Goal: Information Seeking & Learning: Learn about a topic

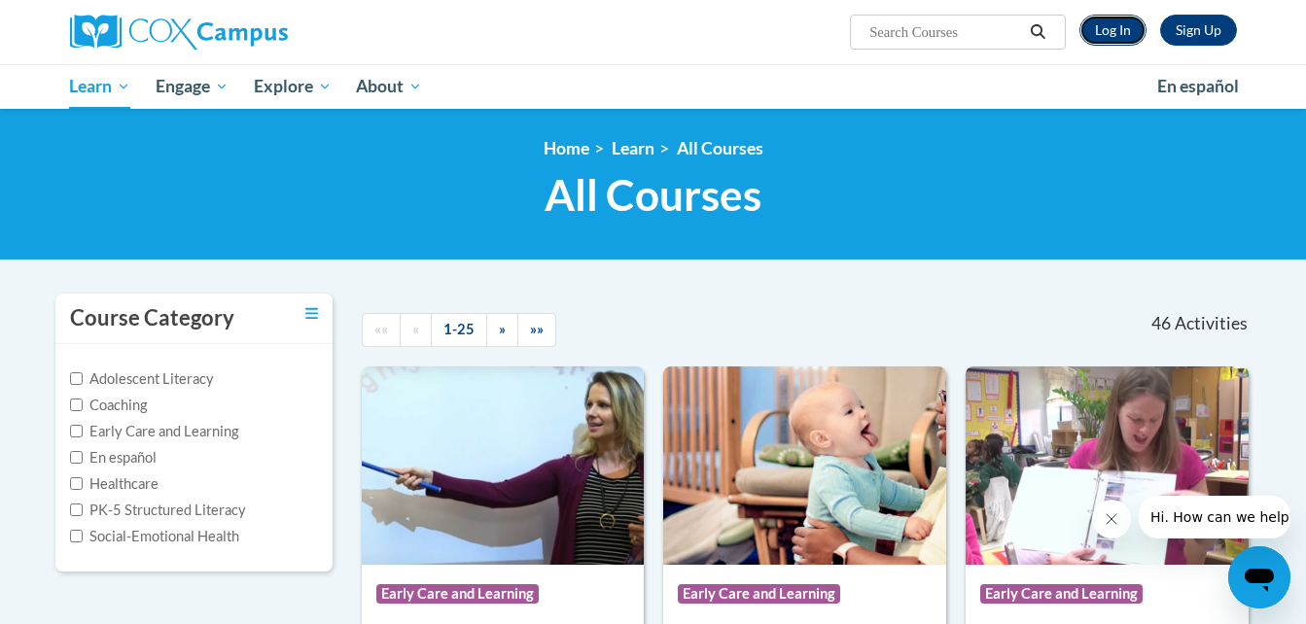
click at [1112, 26] on link "Log In" at bounding box center [1113, 30] width 67 height 31
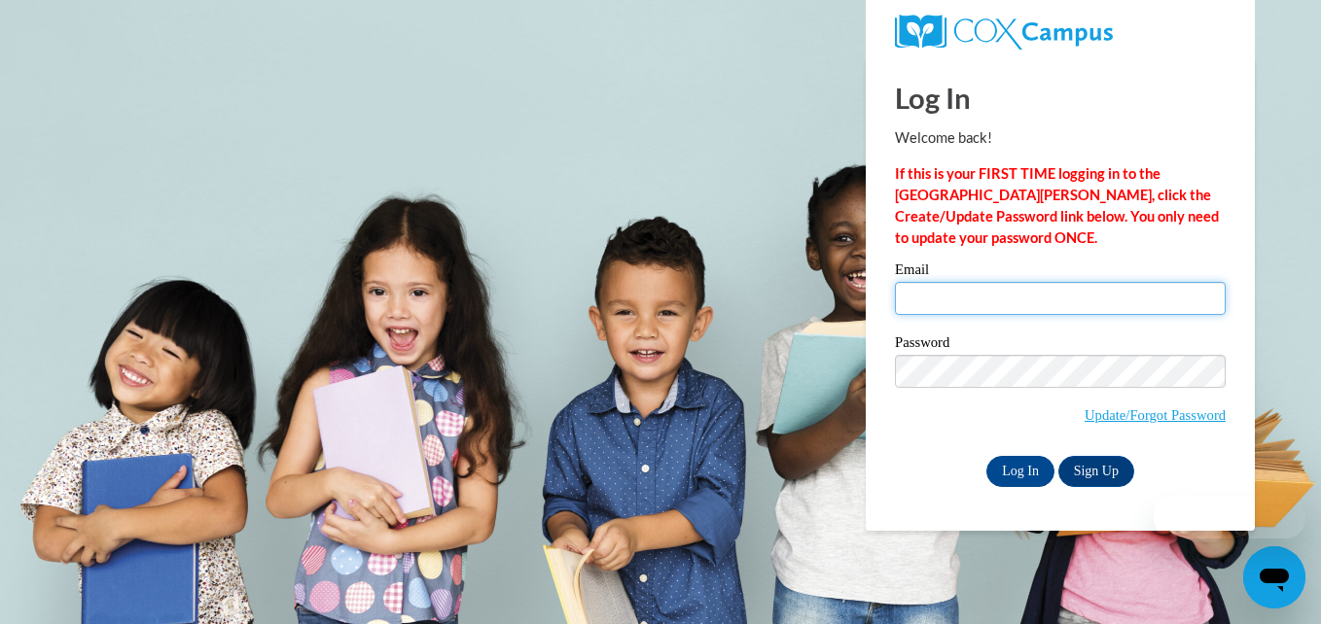
type input "[EMAIL_ADDRESS][DOMAIN_NAME]"
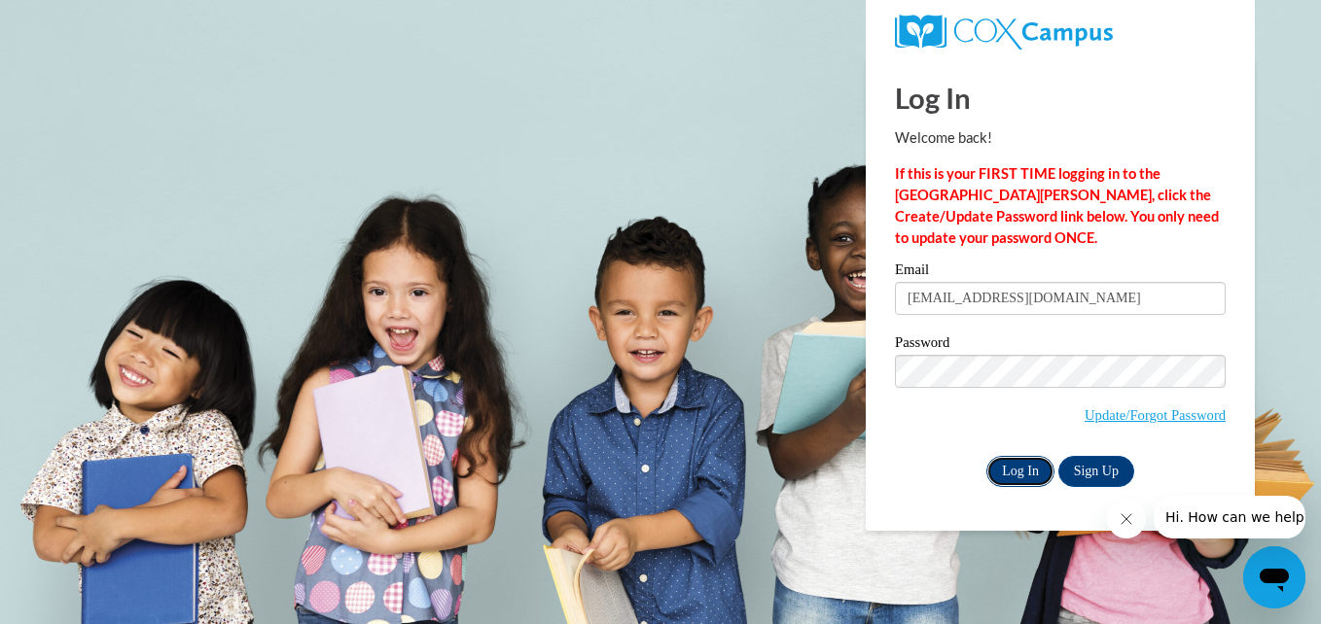
click at [1011, 461] on input "Log In" at bounding box center [1020, 471] width 68 height 31
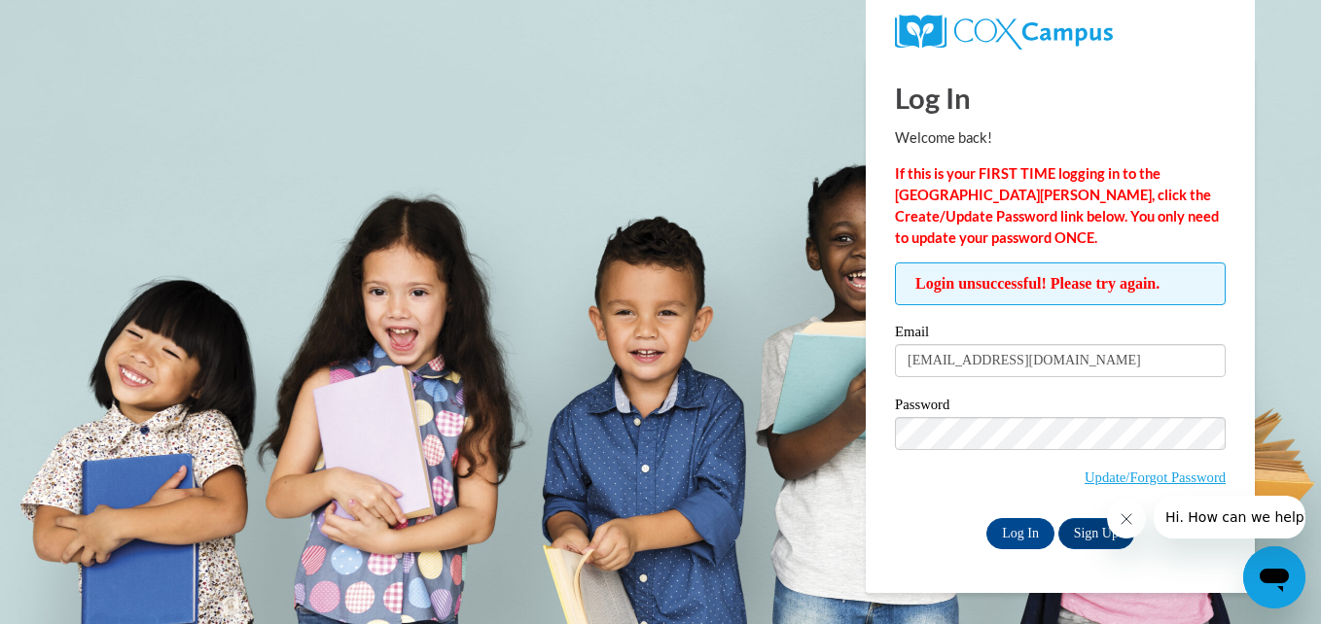
click at [908, 506] on div "Password Update/Forgot Password" at bounding box center [1060, 455] width 331 height 115
click at [1021, 532] on input "Log In" at bounding box center [1020, 533] width 68 height 31
click at [910, 505] on div "Password Update/Forgot Password" at bounding box center [1060, 455] width 331 height 115
click at [1027, 535] on input "Log In" at bounding box center [1020, 533] width 68 height 31
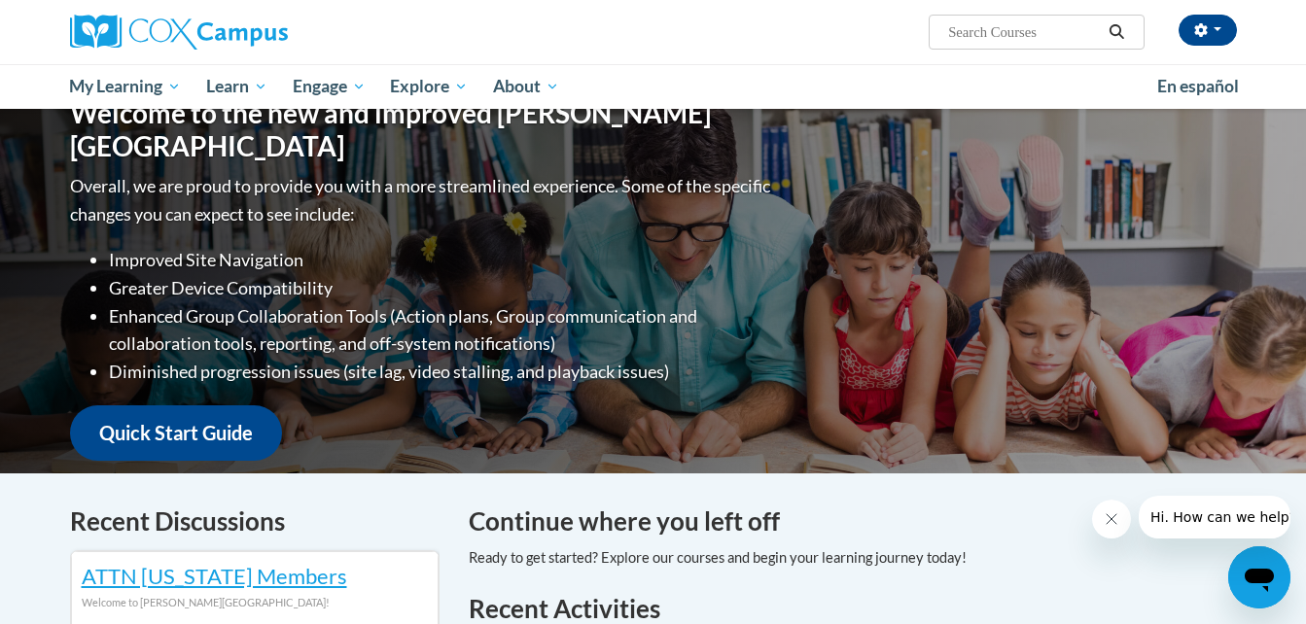
scroll to position [137, 0]
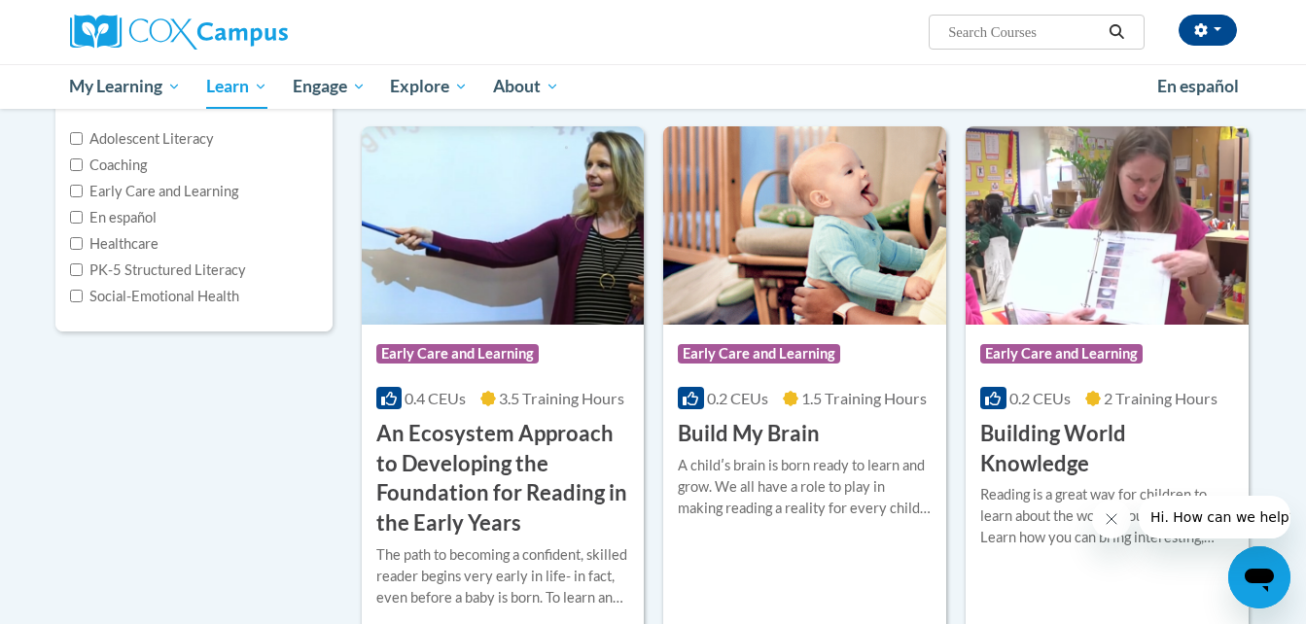
scroll to position [203, 0]
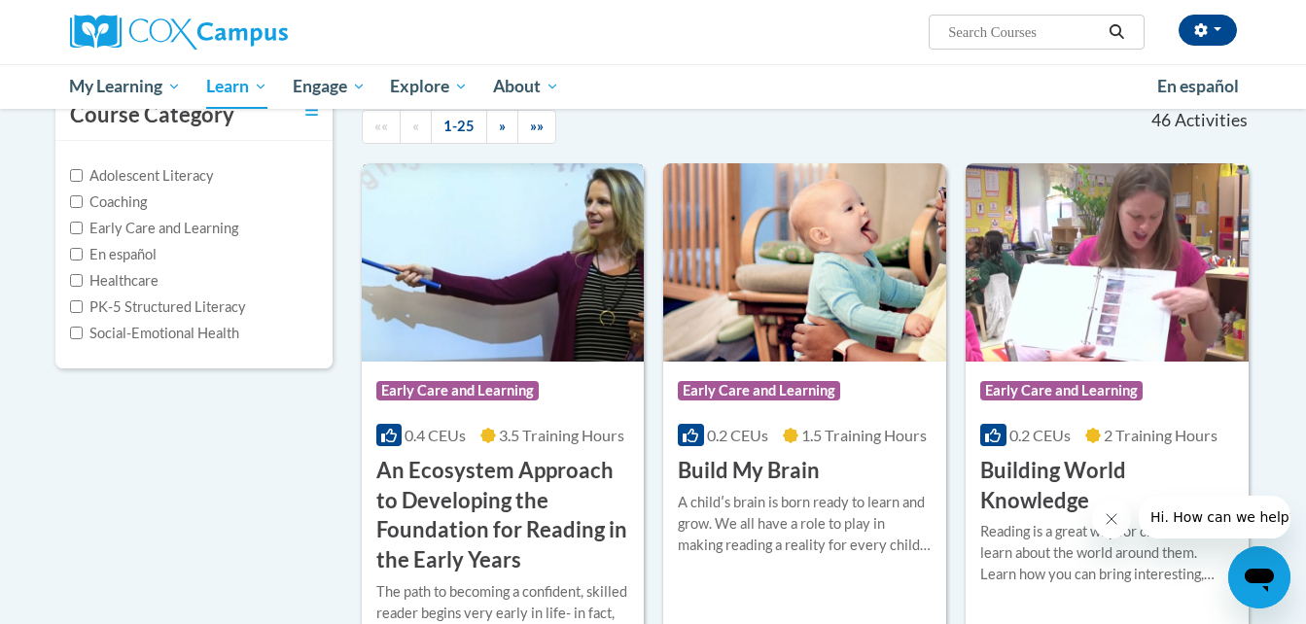
click at [509, 501] on h3 "An Ecosystem Approach to Developing the Foundation for Reading in the Early Yea…" at bounding box center [503, 516] width 254 height 120
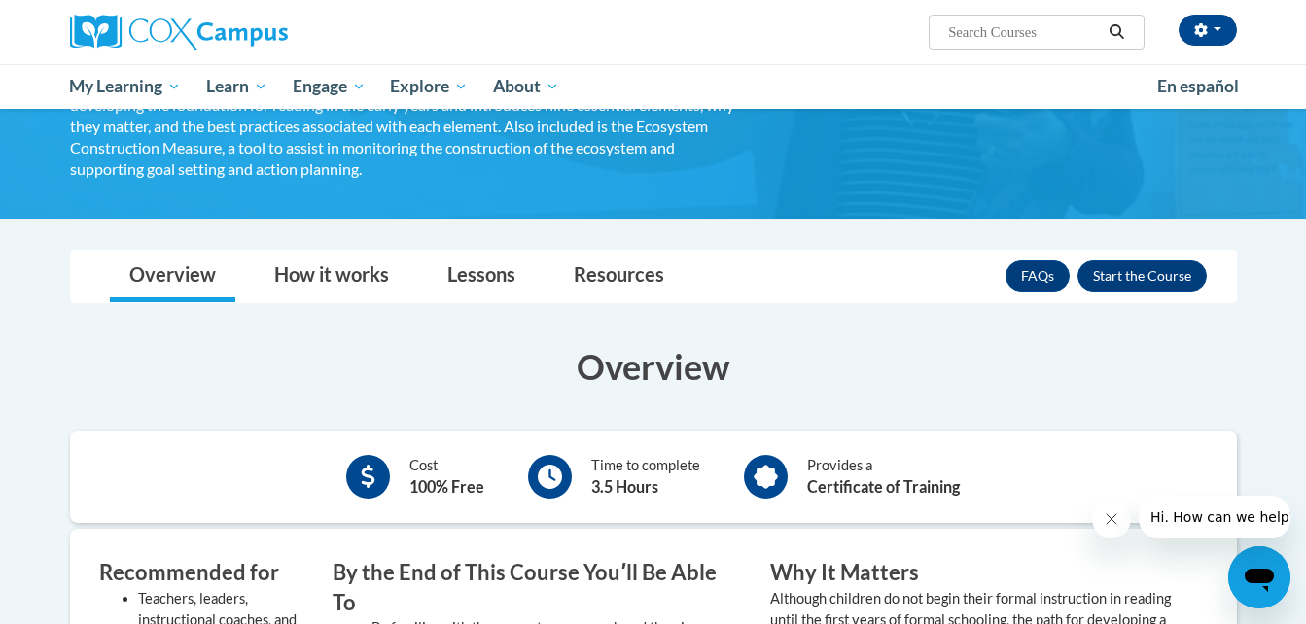
scroll to position [394, 0]
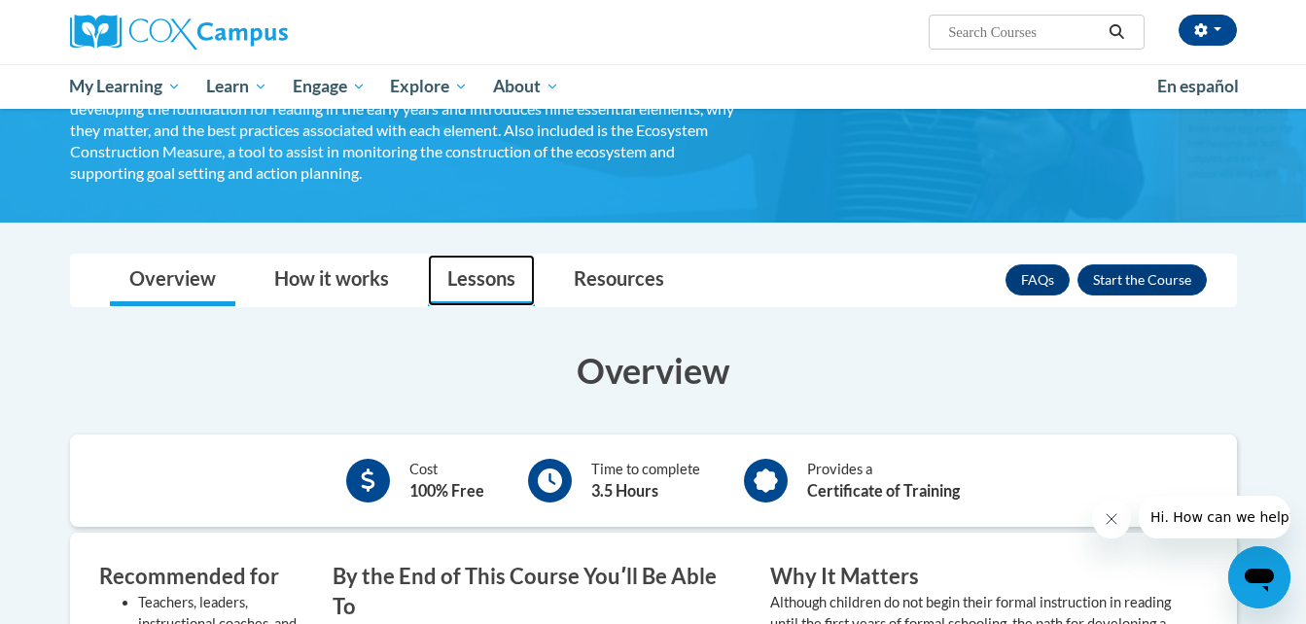
click at [479, 278] on link "Lessons" at bounding box center [481, 281] width 107 height 52
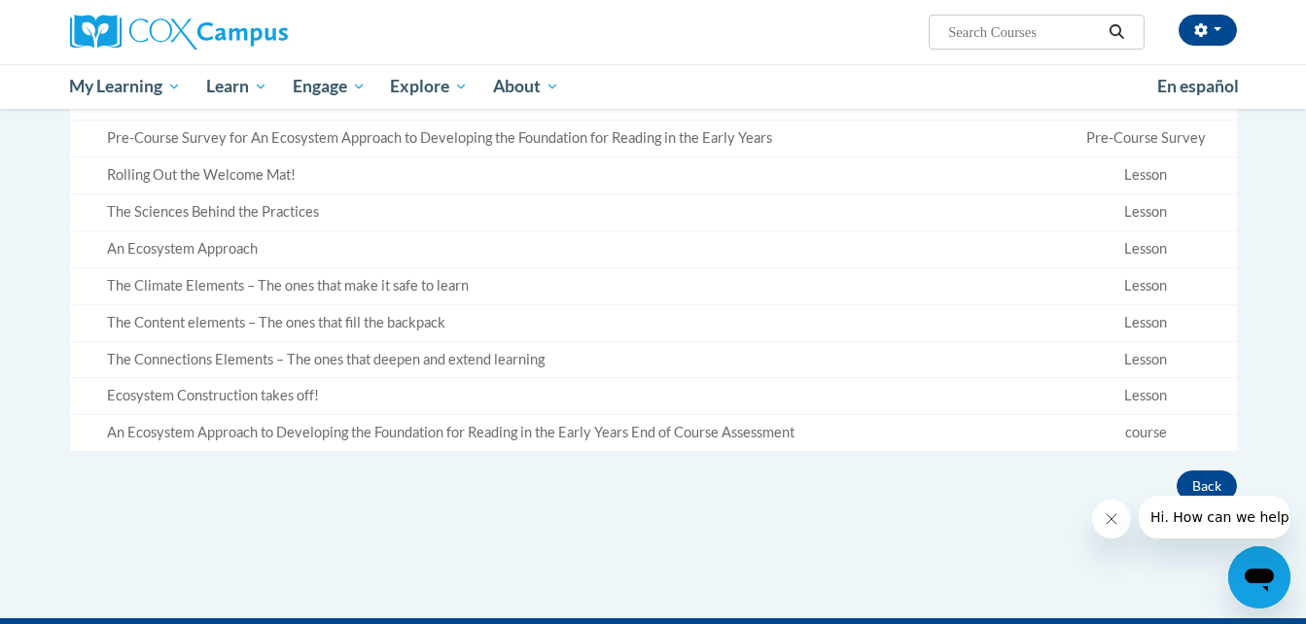
scroll to position [781, 0]
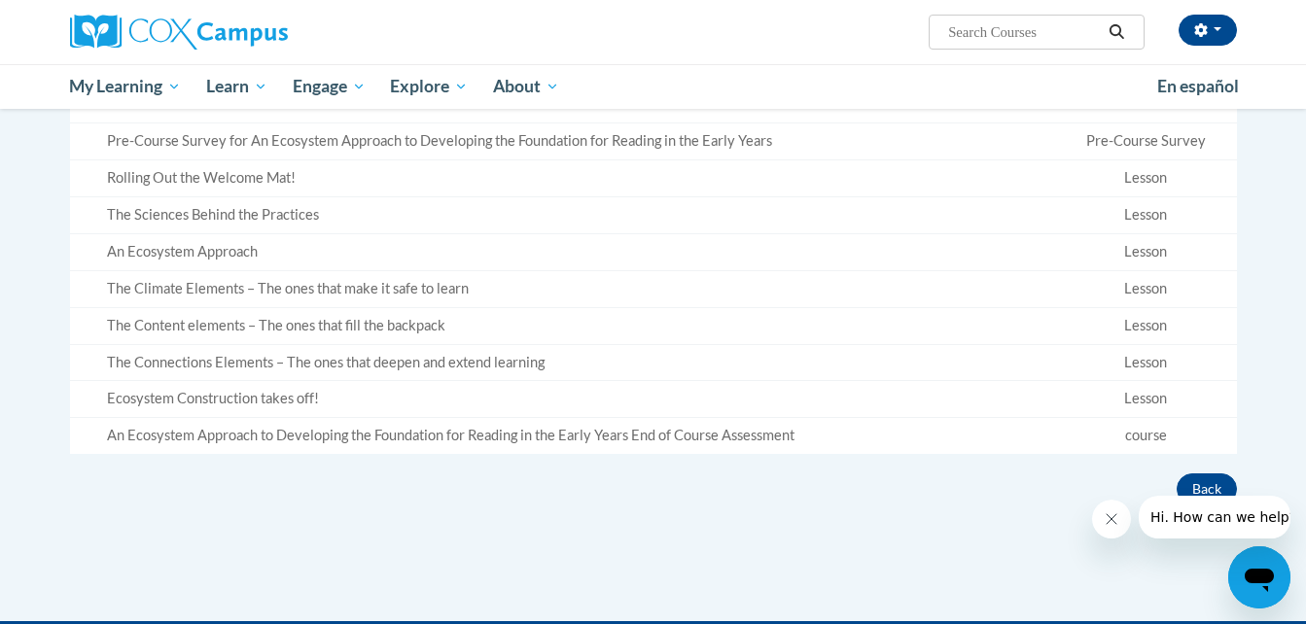
click at [1146, 172] on td "Lesson" at bounding box center [1146, 178] width 182 height 37
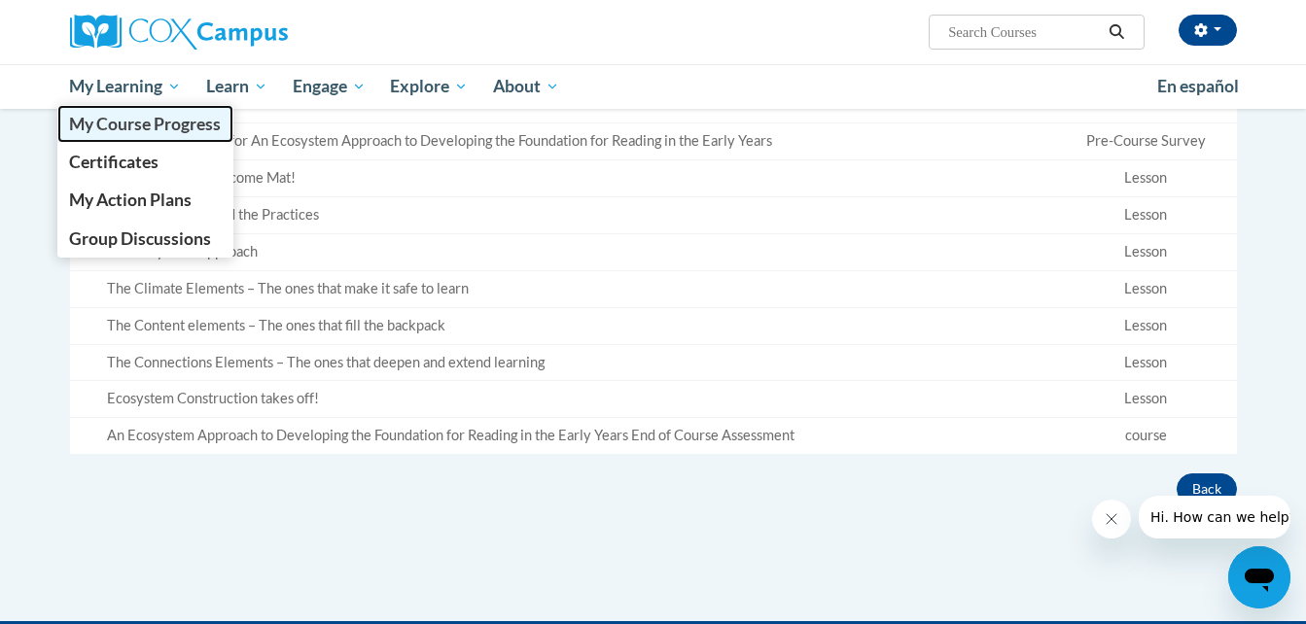
click at [153, 132] on span "My Course Progress" at bounding box center [145, 124] width 152 height 20
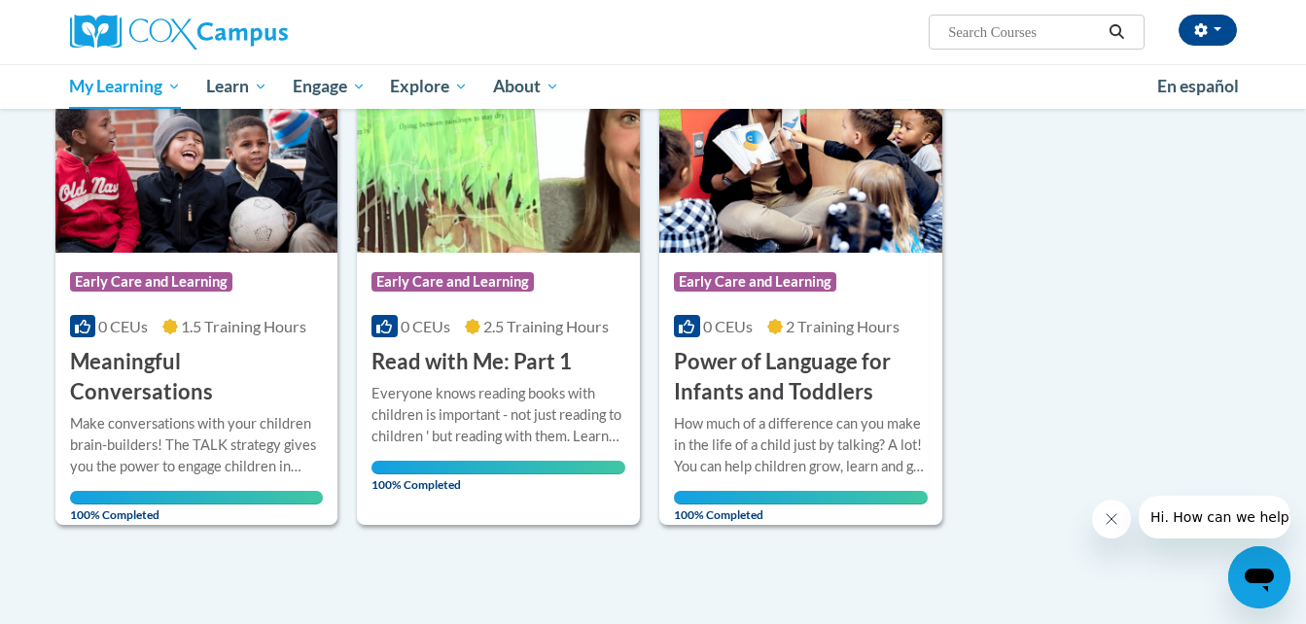
scroll to position [307, 0]
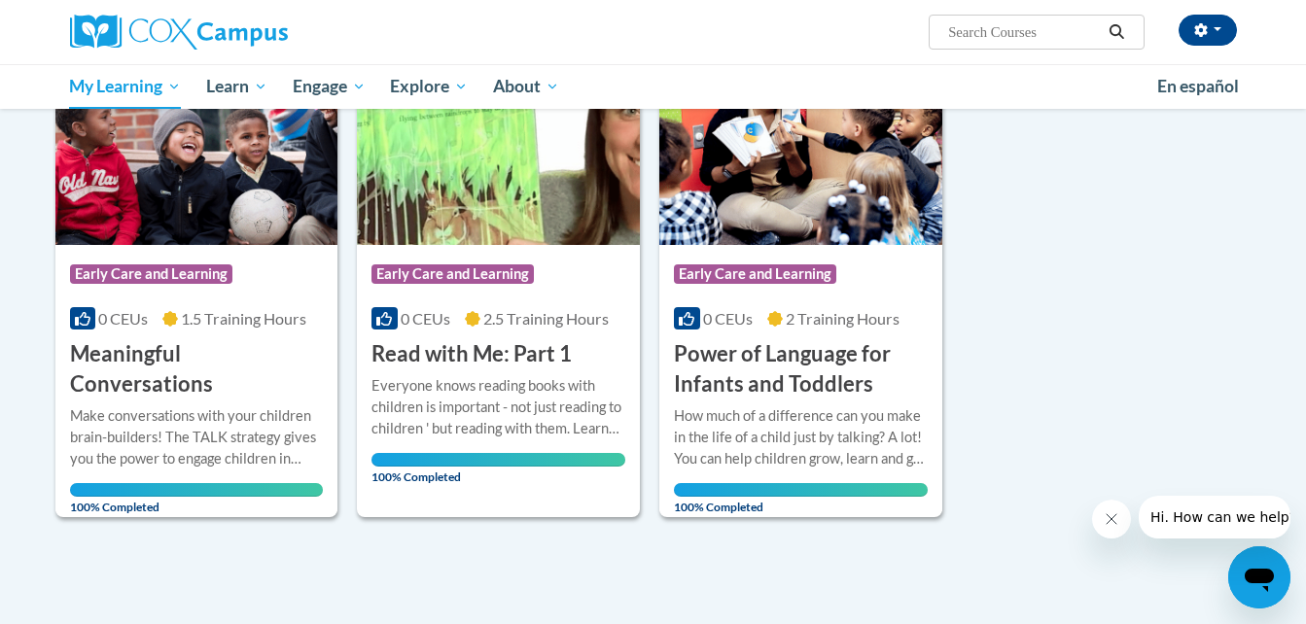
drag, startPoint x: 1276, startPoint y: 424, endPoint x: 1260, endPoint y: 438, distance: 21.4
click at [1262, 435] on body "Jazzmine Davis (America/New_York UTC-04:00) My Profile Inbox My Transcripts Log…" at bounding box center [653, 324] width 1306 height 1263
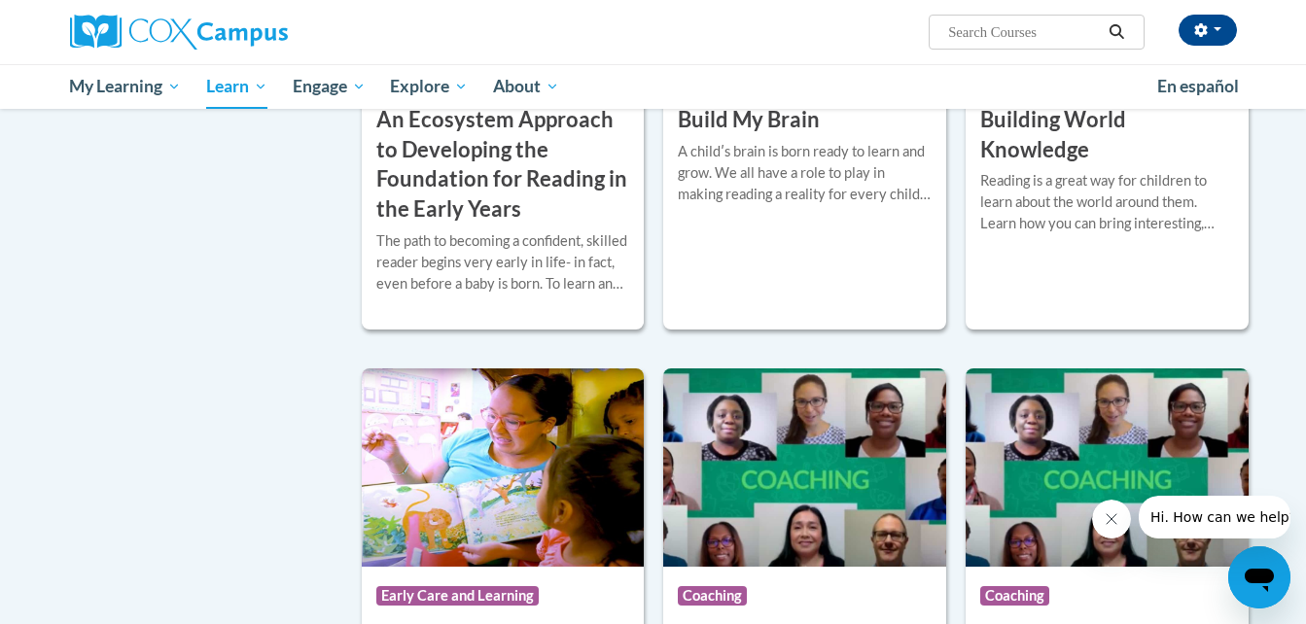
scroll to position [435, 0]
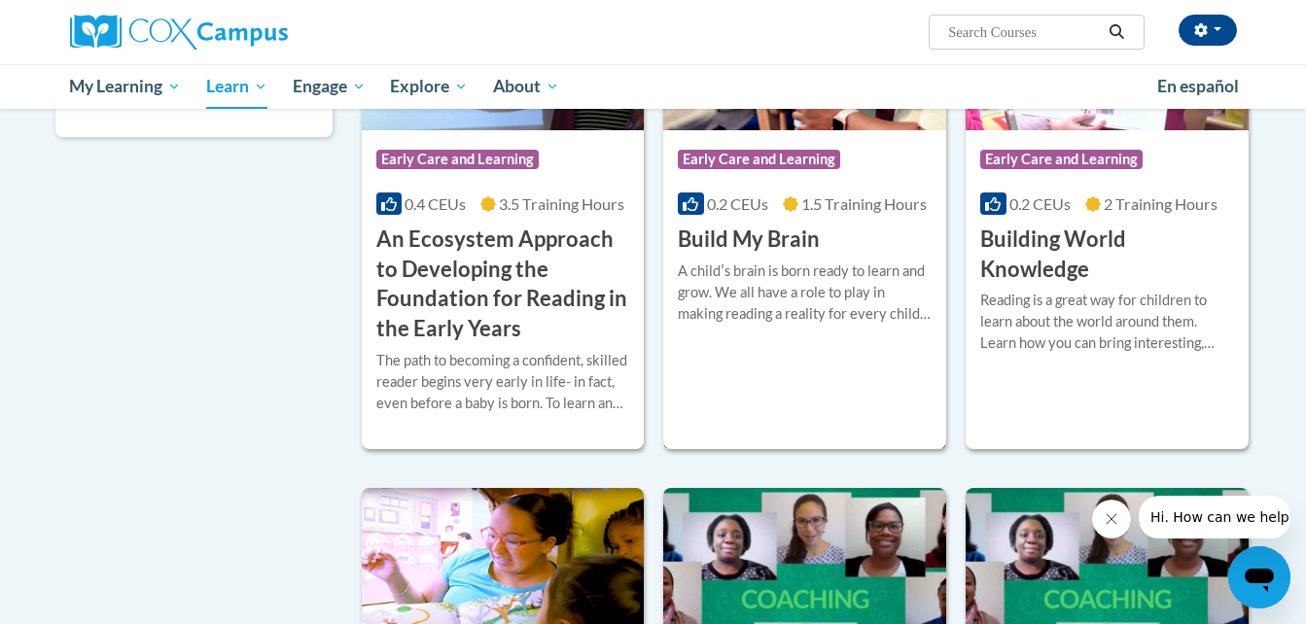
click at [815, 309] on div "A childʹs brain is born ready to learn and grow. We all have a role to play in …" at bounding box center [805, 293] width 254 height 64
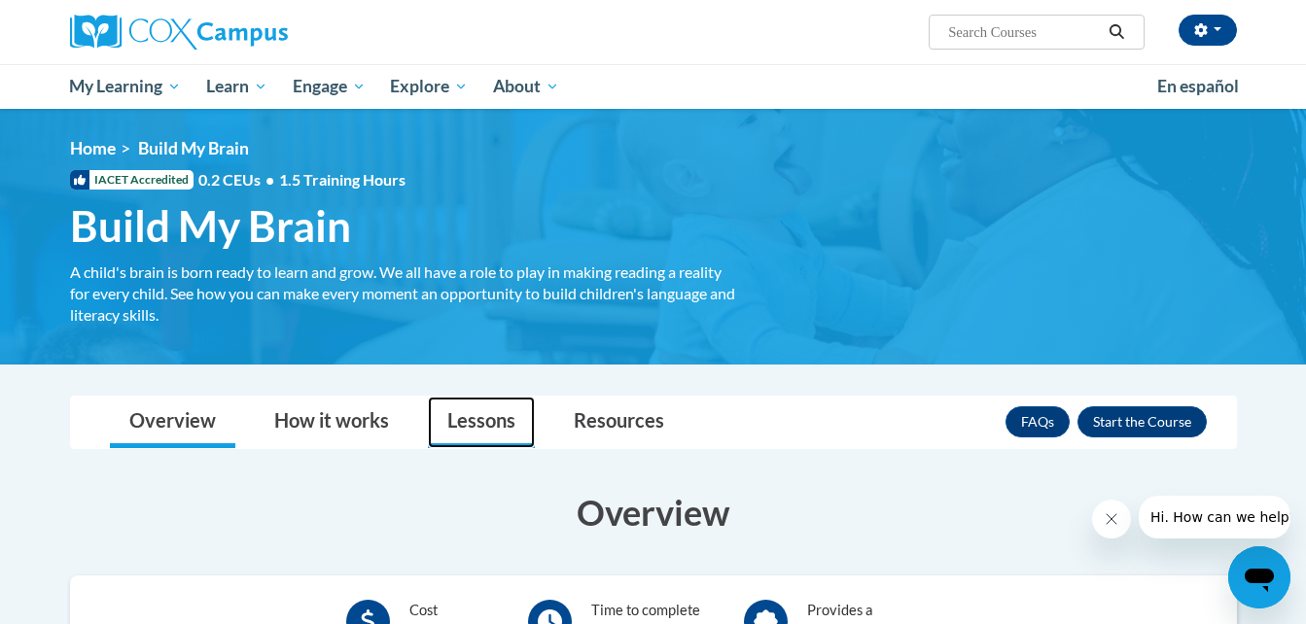
click at [484, 427] on link "Lessons" at bounding box center [481, 423] width 107 height 52
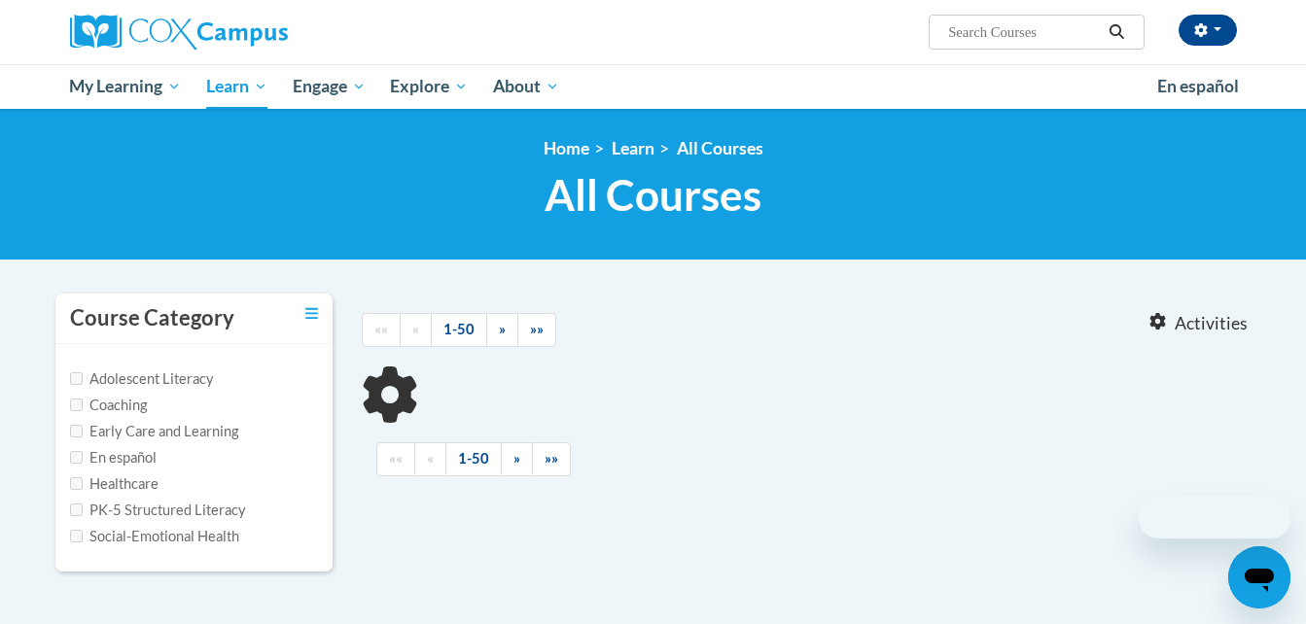
scroll to position [409, 0]
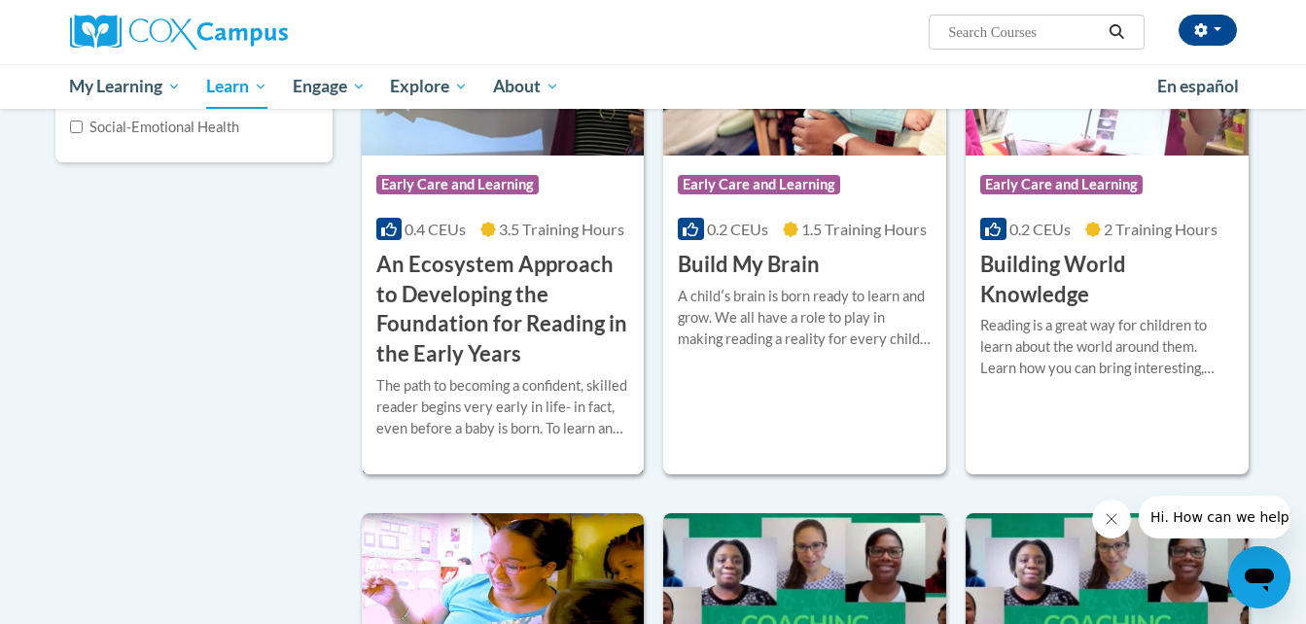
click at [426, 268] on h3 "An Ecosystem Approach to Developing the Foundation for Reading in the Early Yea…" at bounding box center [503, 310] width 254 height 120
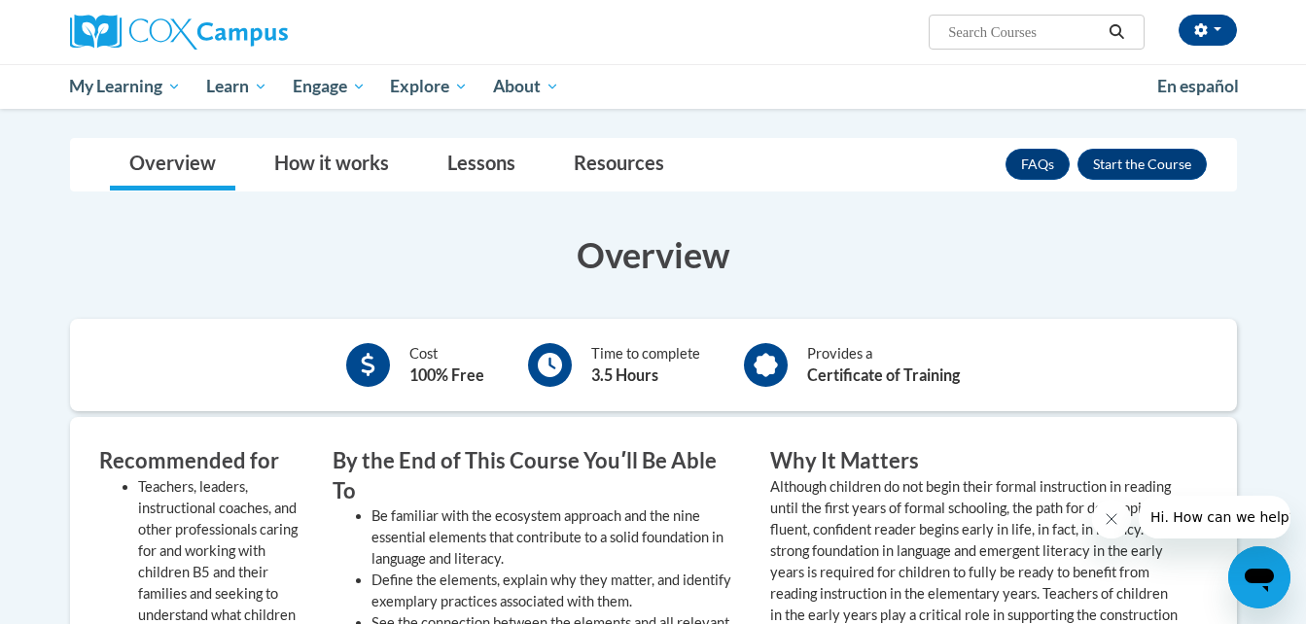
scroll to position [495, 0]
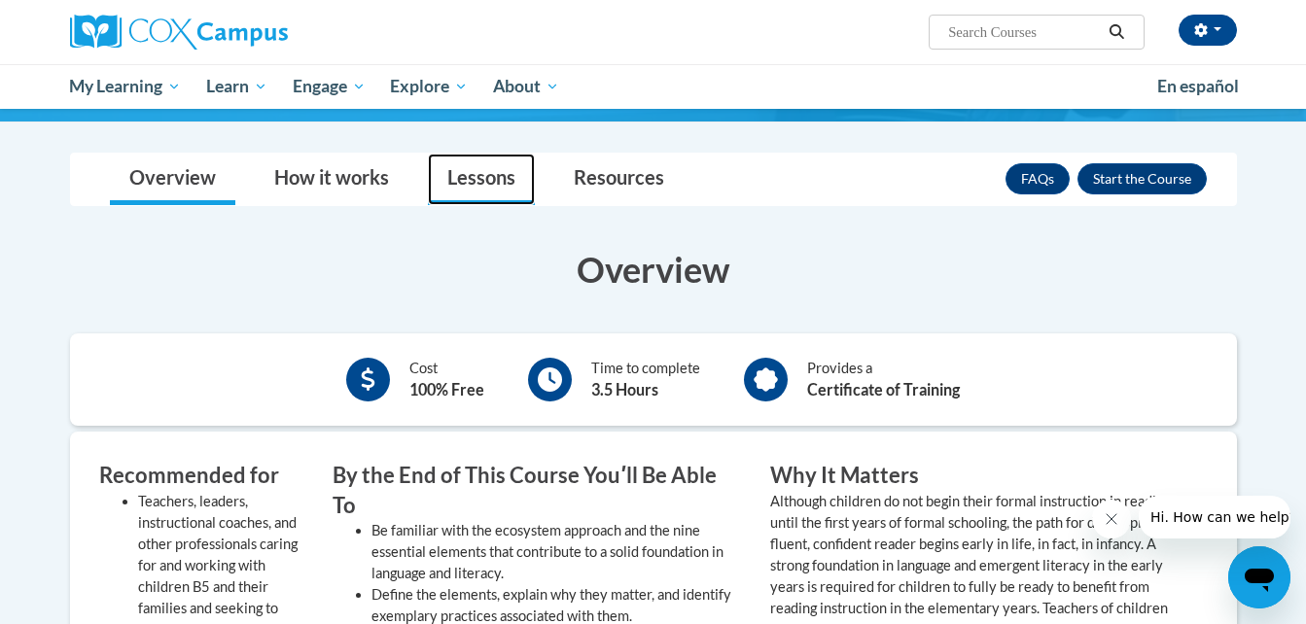
click at [502, 173] on link "Lessons" at bounding box center [481, 180] width 107 height 52
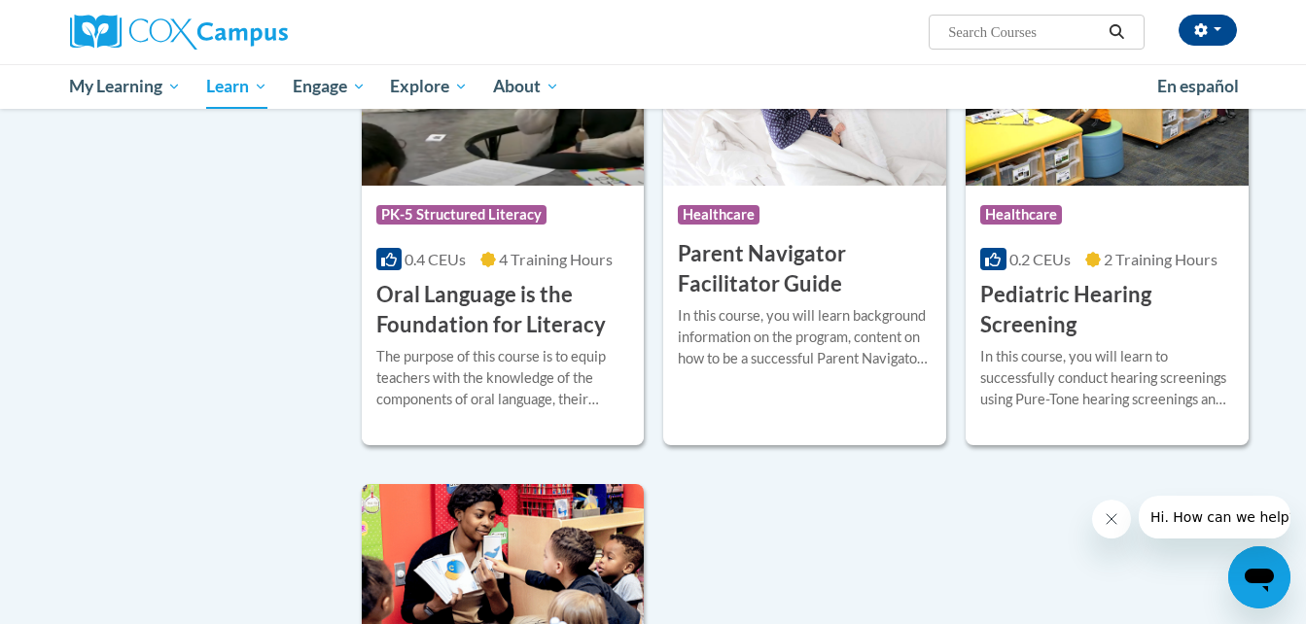
scroll to position [3950, 0]
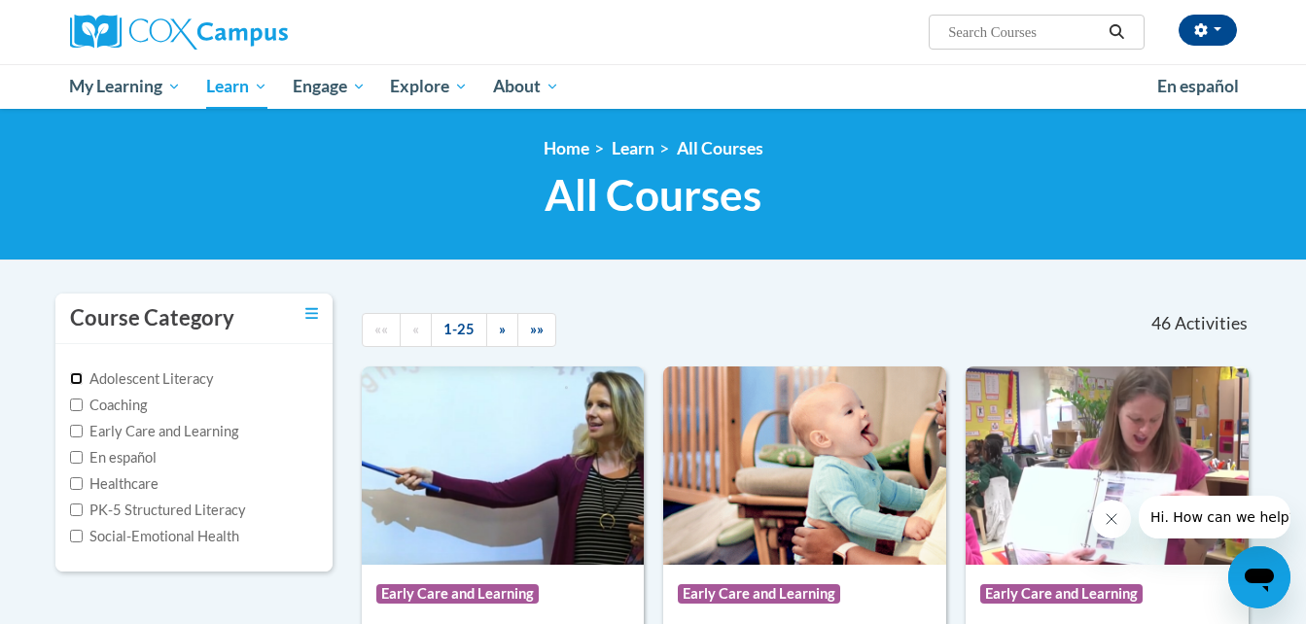
click at [74, 374] on input "Adolescent Literacy" at bounding box center [76, 379] width 13 height 13
checkbox input "true"
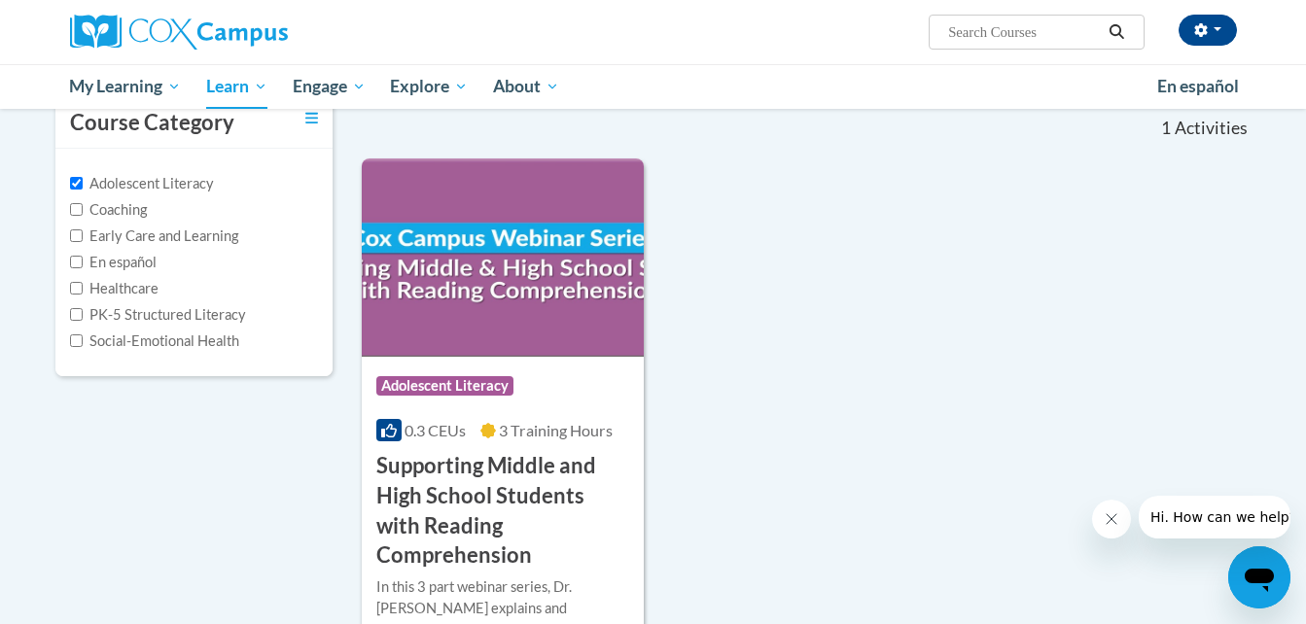
scroll to position [211, 0]
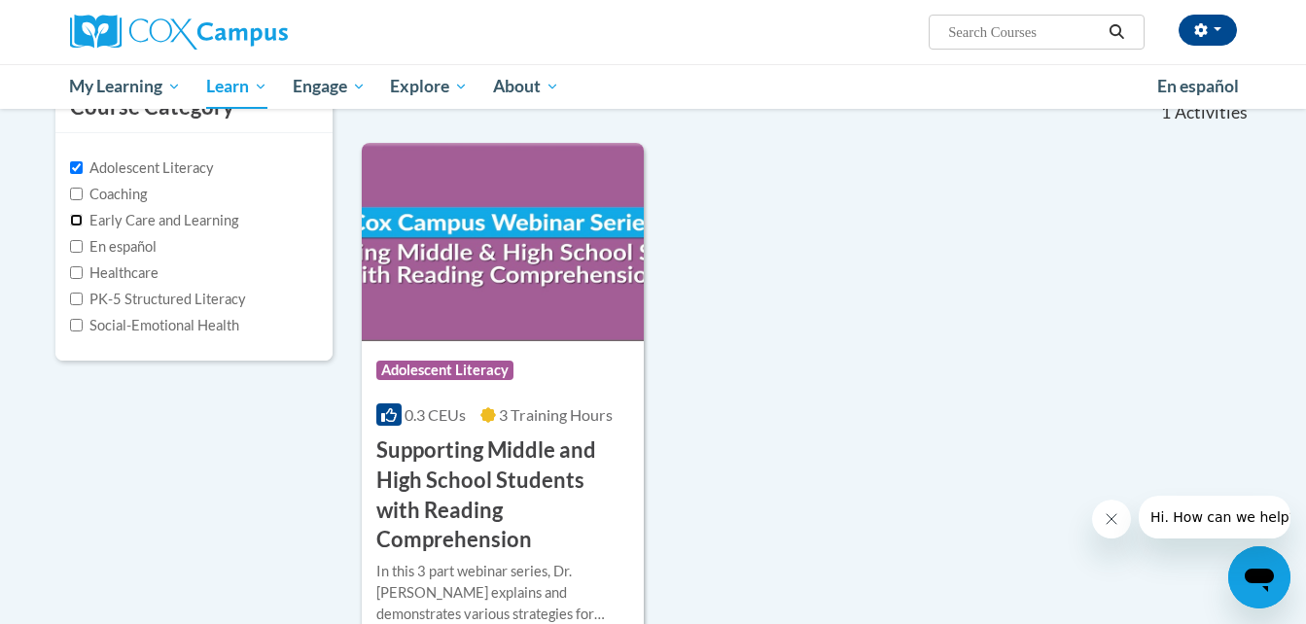
click at [77, 218] on input "Early Care and Learning" at bounding box center [76, 220] width 13 height 13
checkbox input "true"
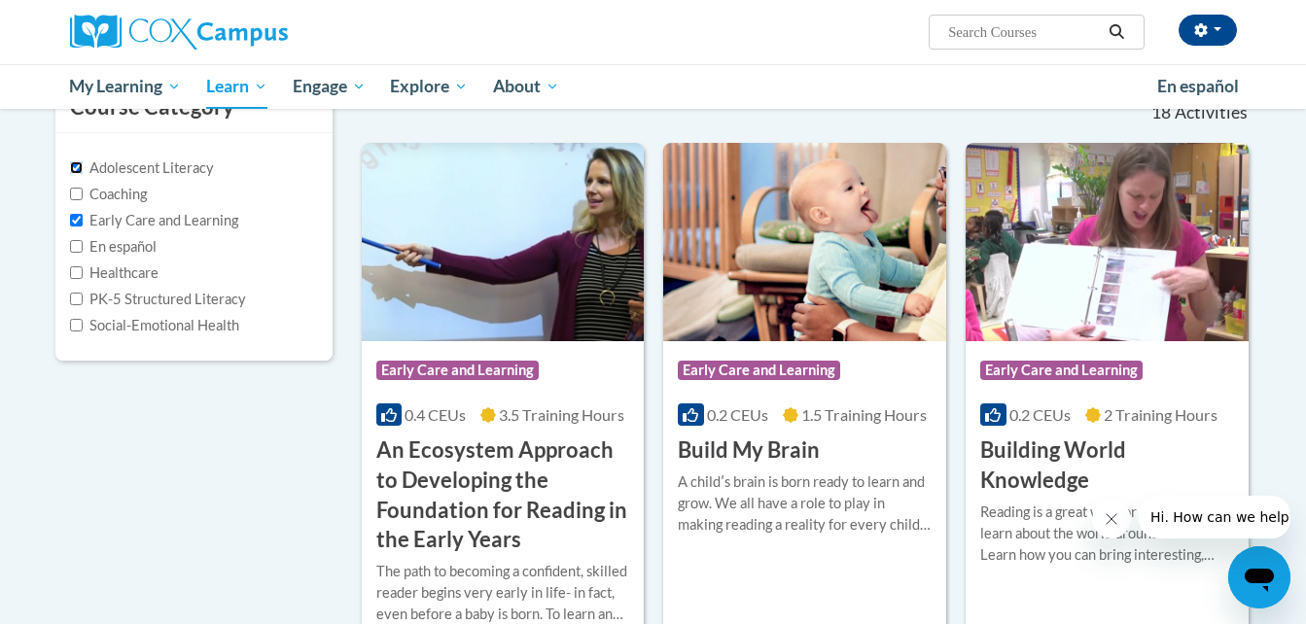
click at [70, 167] on input "Adolescent Literacy" at bounding box center [76, 167] width 13 height 13
checkbox input "false"
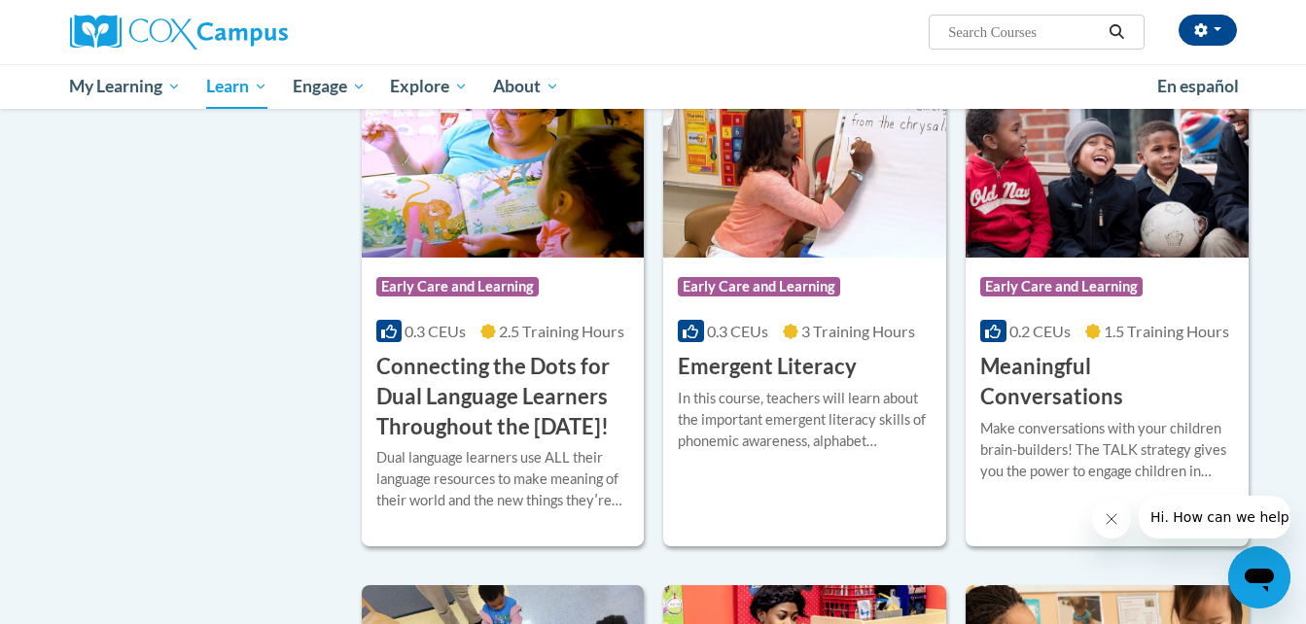
scroll to position [793, 0]
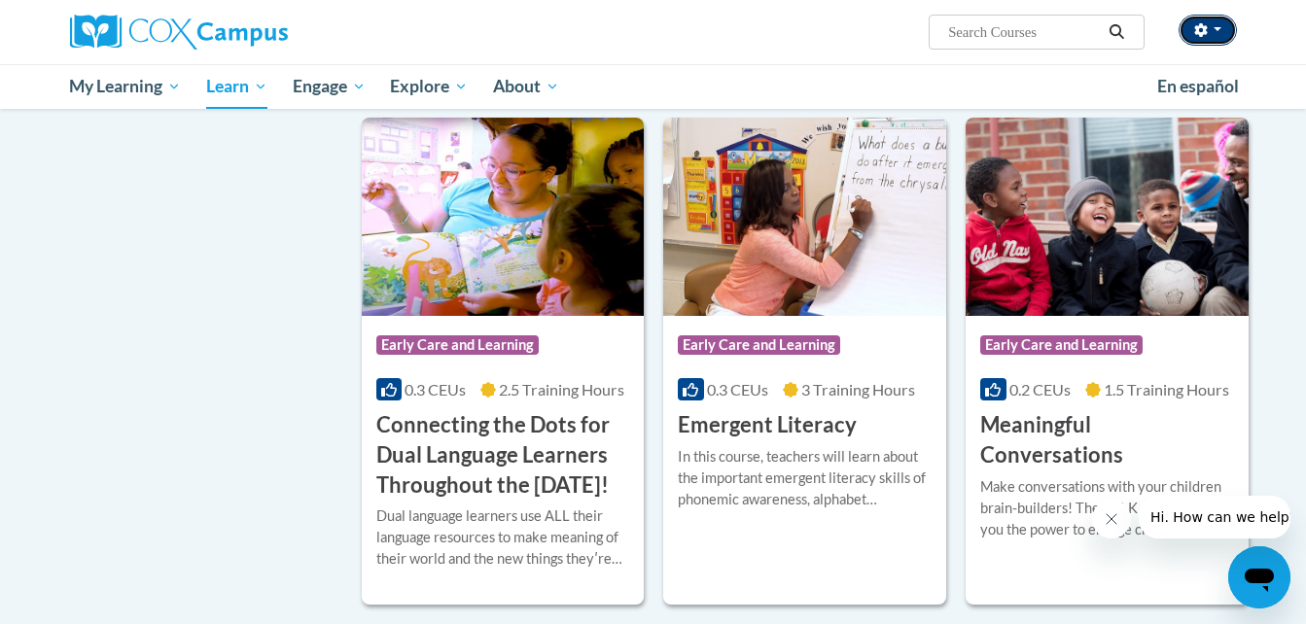
click at [1225, 24] on button "button" at bounding box center [1208, 30] width 58 height 31
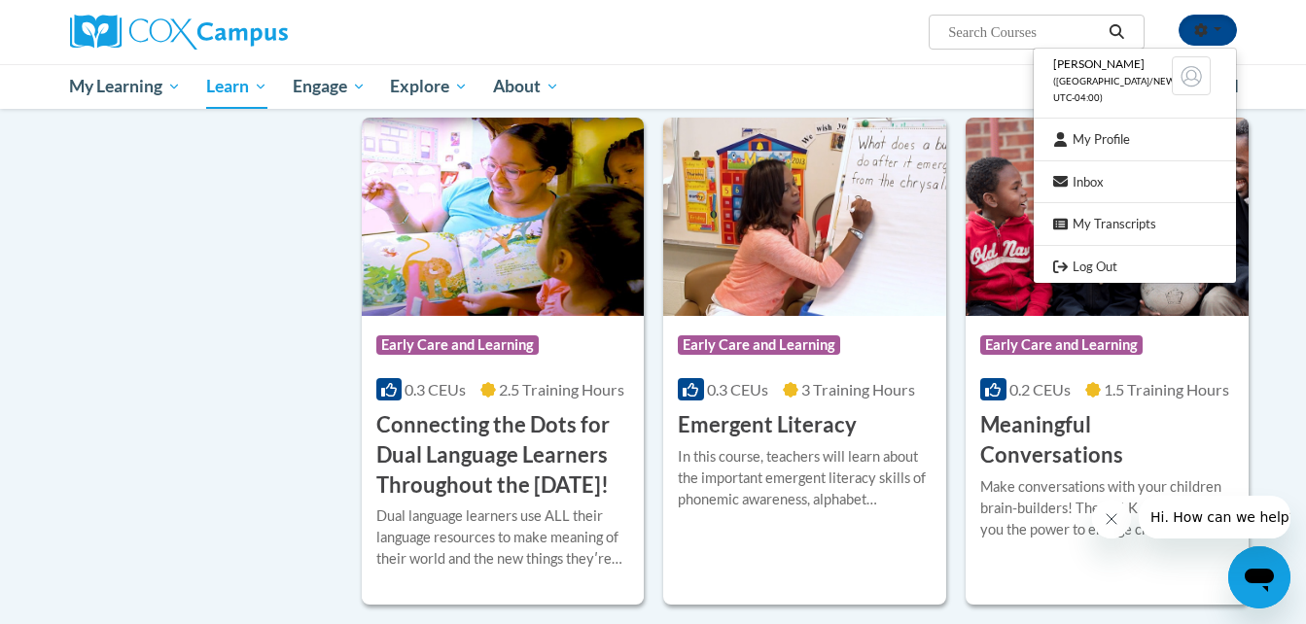
click at [1088, 97] on span "([GEOGRAPHIC_DATA]/New_York UTC-04:00)" at bounding box center [1129, 89] width 152 height 27
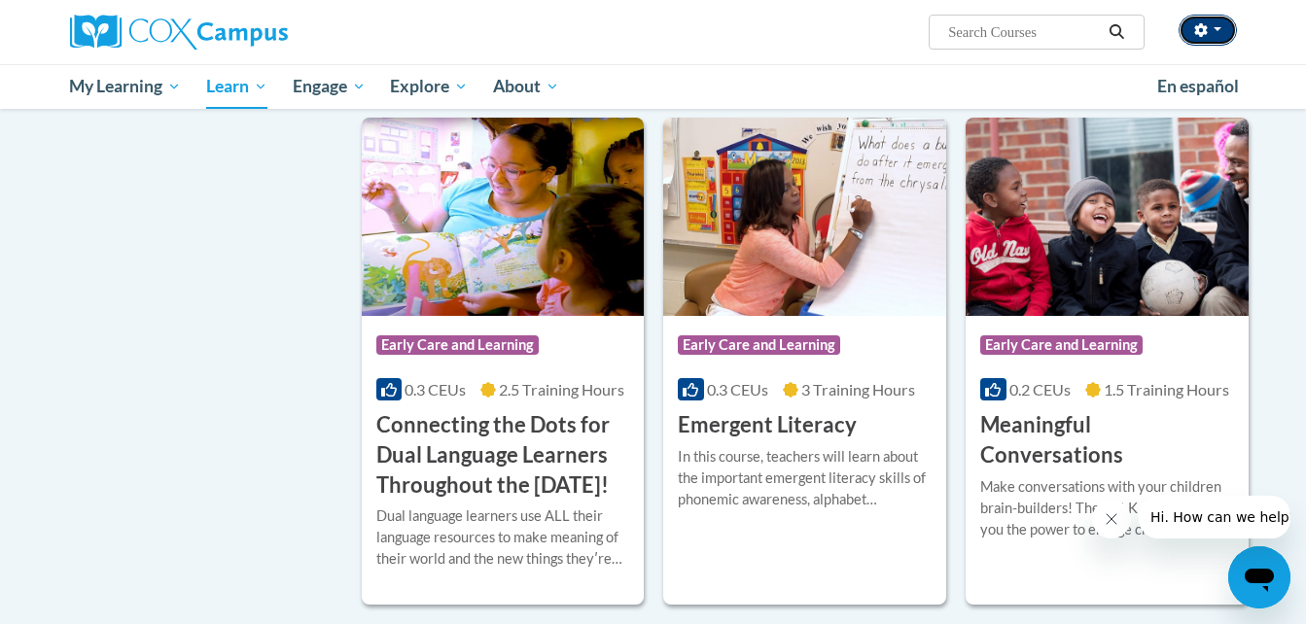
click at [1201, 20] on button "button" at bounding box center [1208, 30] width 58 height 31
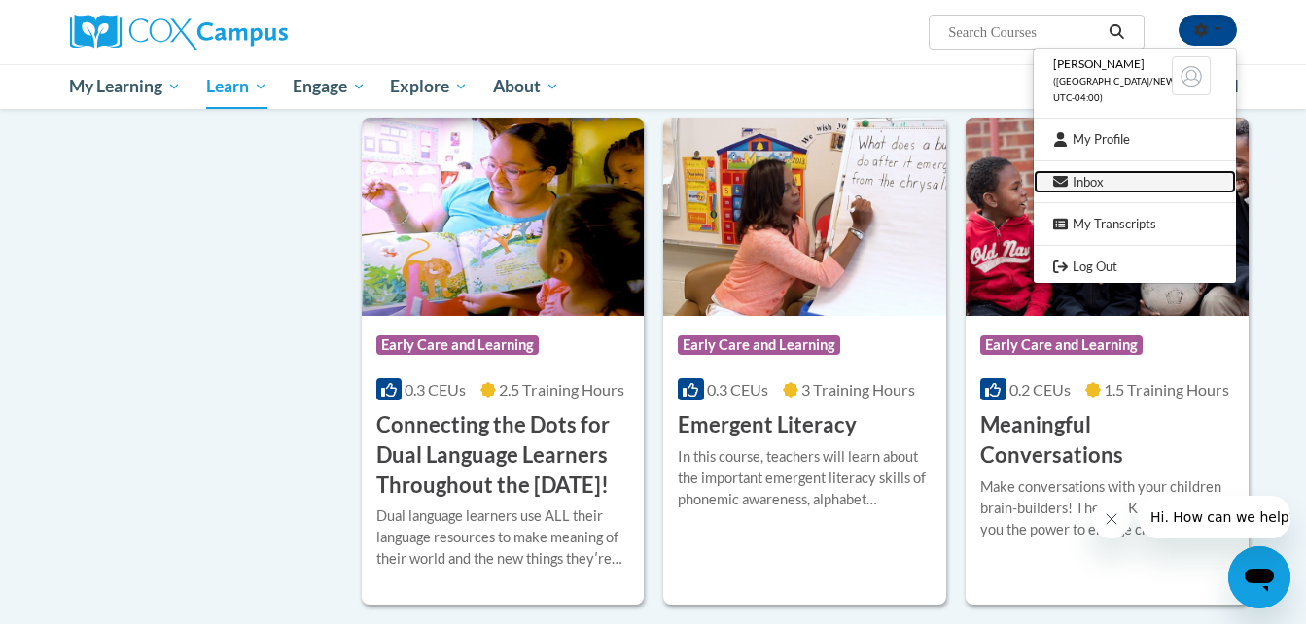
click at [1094, 172] on link "Inbox" at bounding box center [1135, 182] width 202 height 24
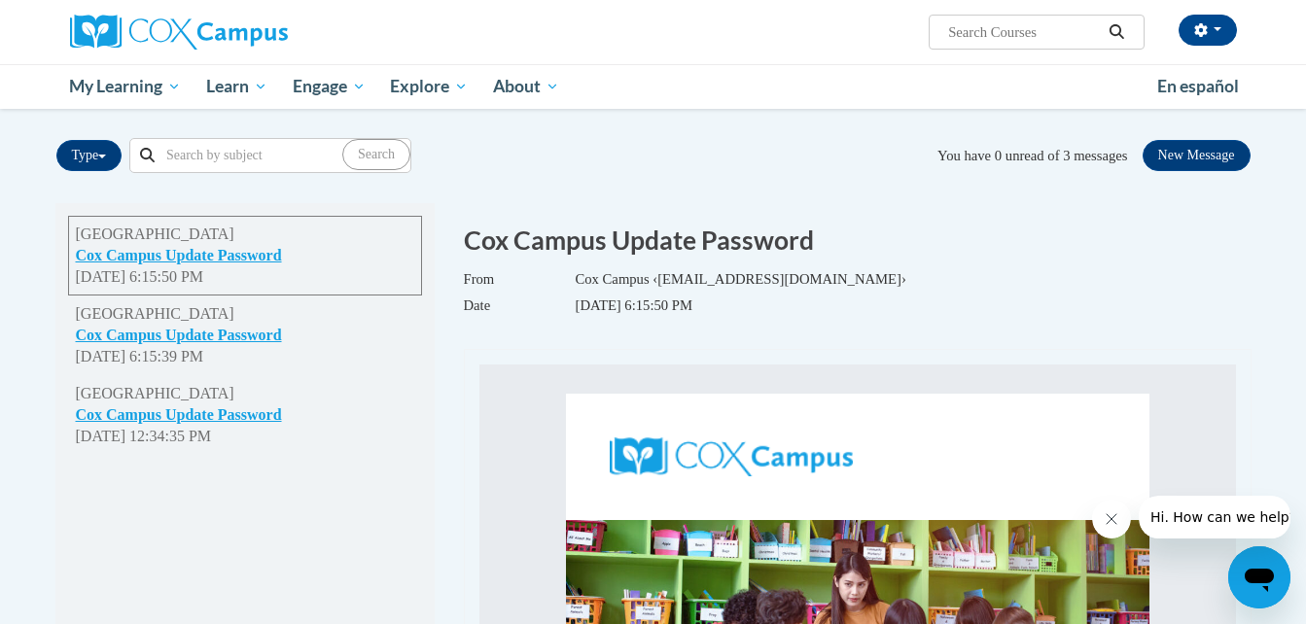
scroll to position [156, 0]
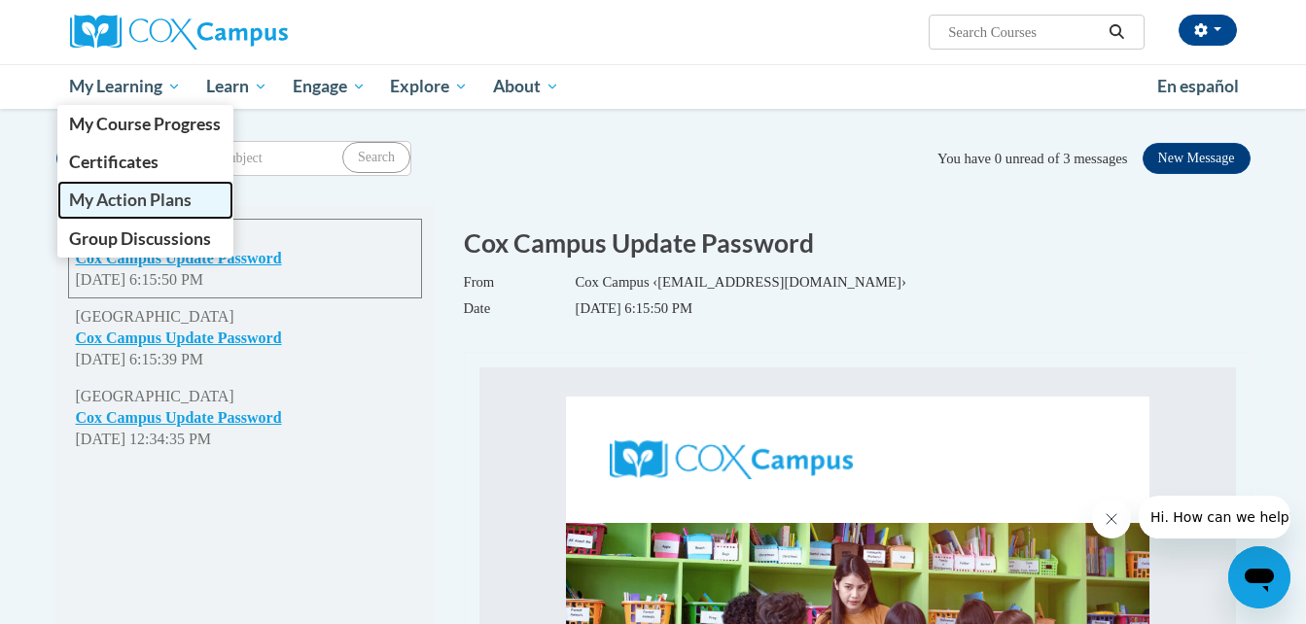
click at [147, 196] on span "My Action Plans" at bounding box center [130, 200] width 123 height 20
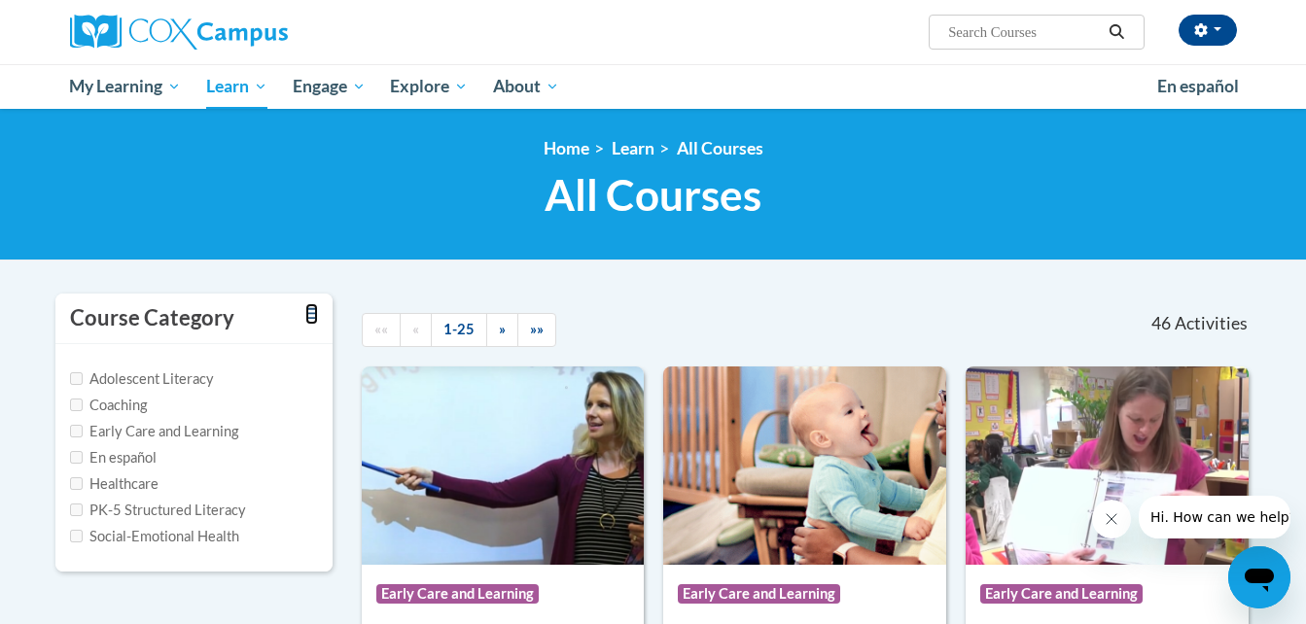
click at [309, 310] on icon "Toggle collapse" at bounding box center [311, 313] width 13 height 15
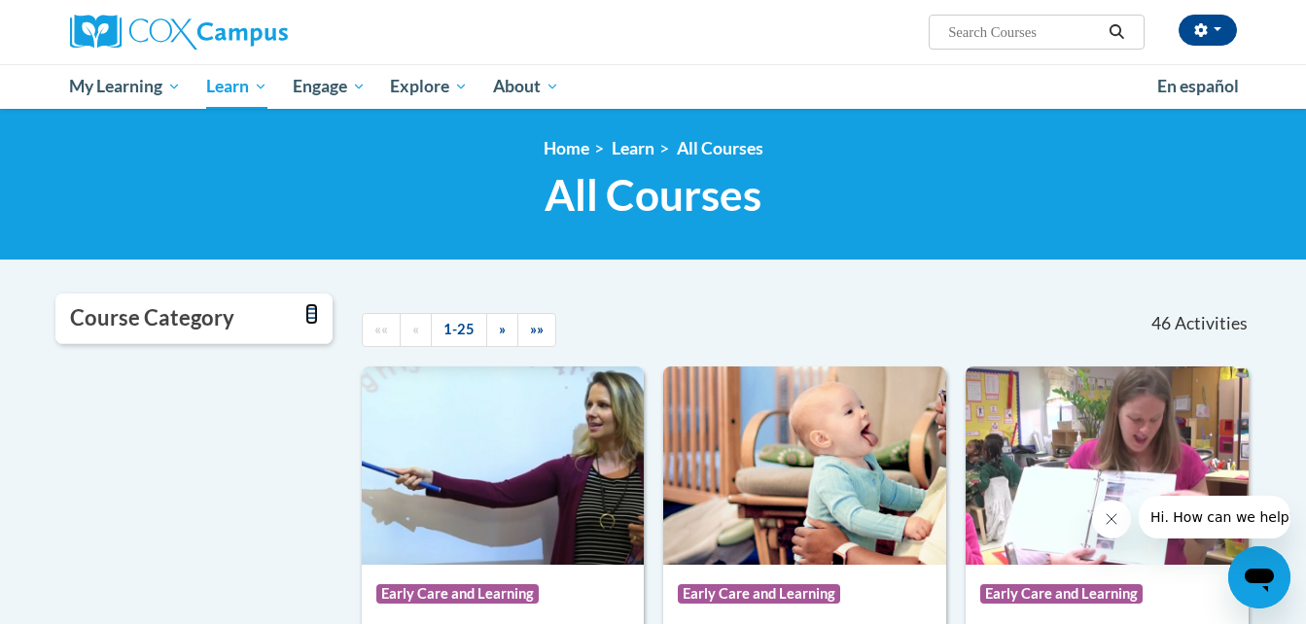
click at [309, 310] on icon "Toggle collapse" at bounding box center [311, 313] width 13 height 15
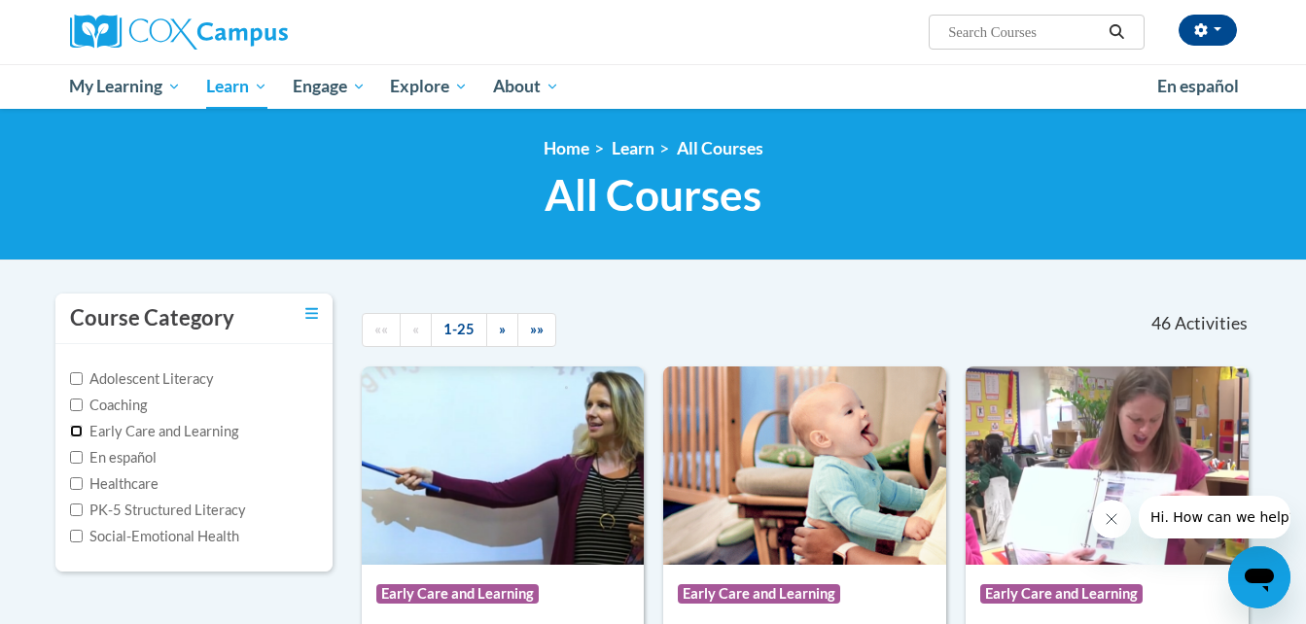
click at [72, 427] on input "Early Care and Learning" at bounding box center [76, 431] width 13 height 13
checkbox input "true"
